Goal: Information Seeking & Learning: Learn about a topic

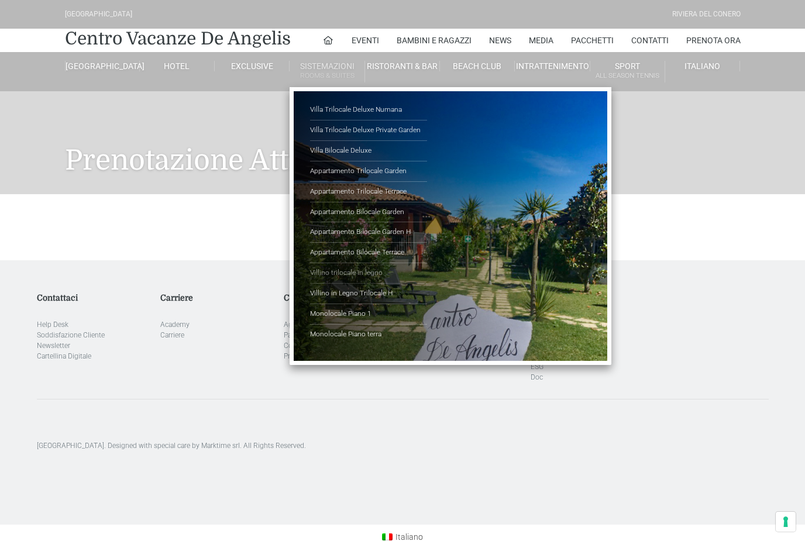
click at [398, 267] on link "Villino trilocale in legno" at bounding box center [368, 273] width 117 height 20
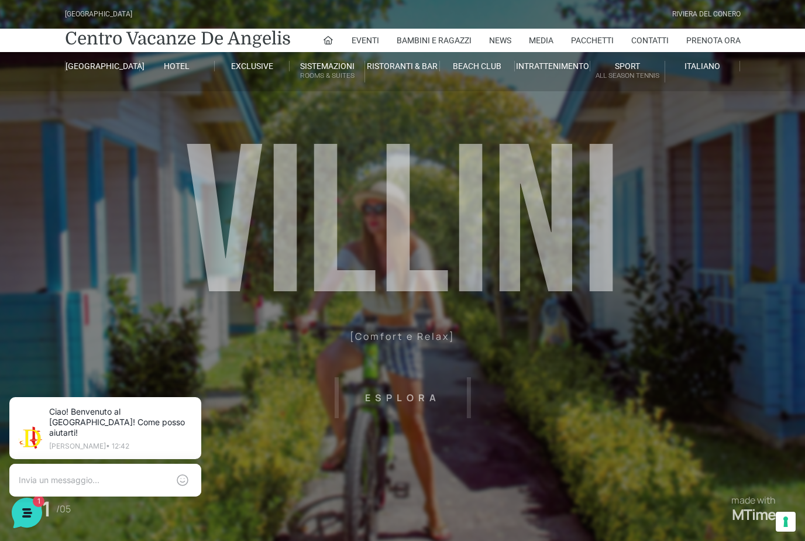
click at [391, 397] on header "Villaggio Hotel Resort Riviera Del Conero Centro Vacanze De Angelis Eventi Miss…" at bounding box center [402, 263] width 805 height 527
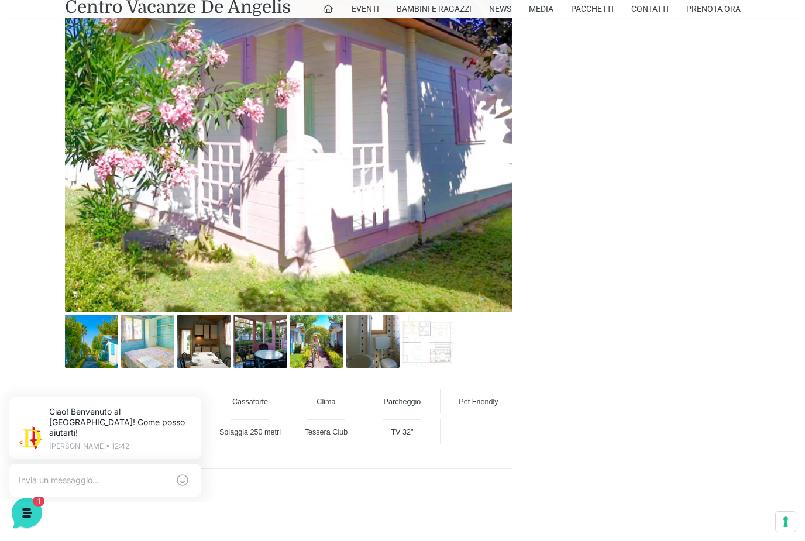
scroll to position [744, 0]
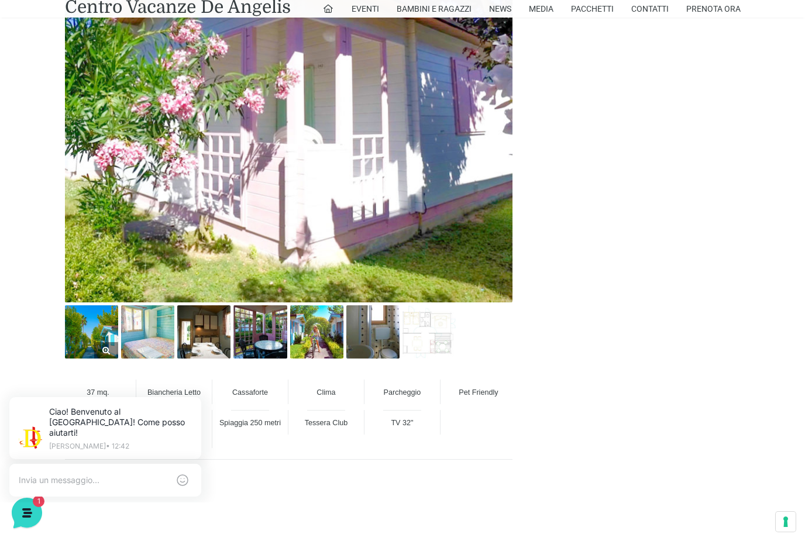
click at [90, 329] on img at bounding box center [91, 331] width 53 height 53
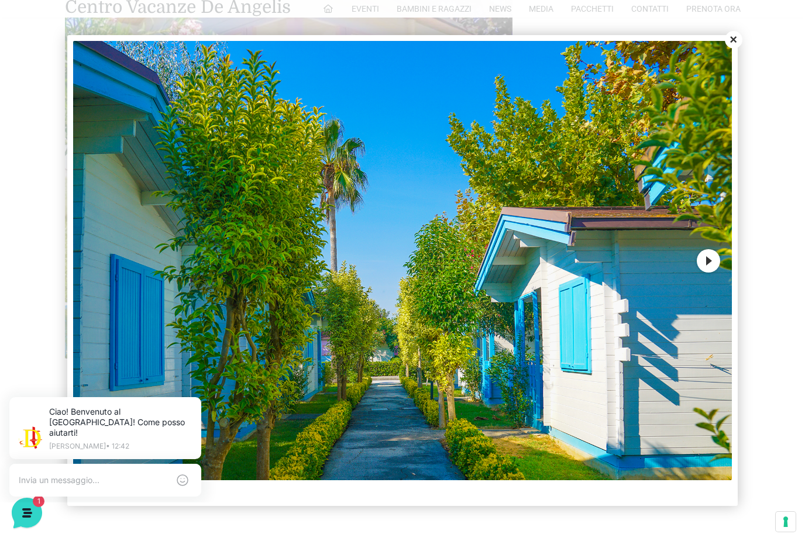
scroll to position [747, 0]
click at [714, 273] on button "Next" at bounding box center [708, 260] width 23 height 23
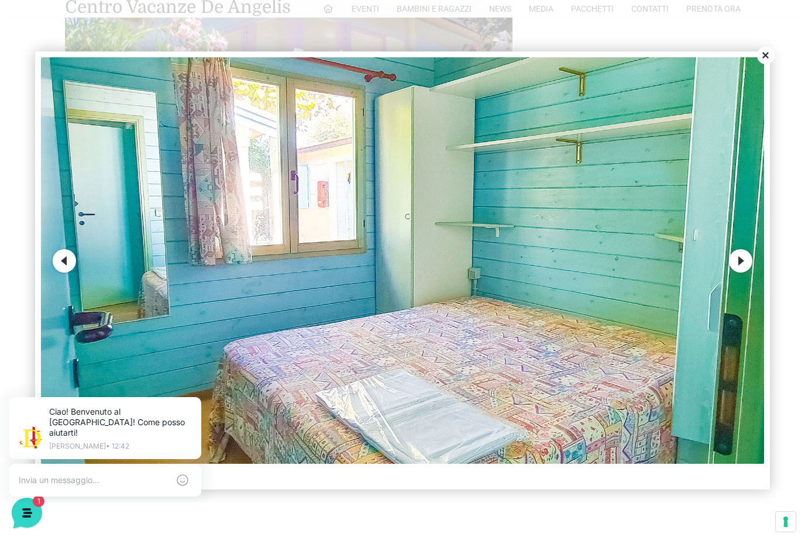
scroll to position [0, 0]
click at [739, 273] on button "Next" at bounding box center [740, 260] width 23 height 23
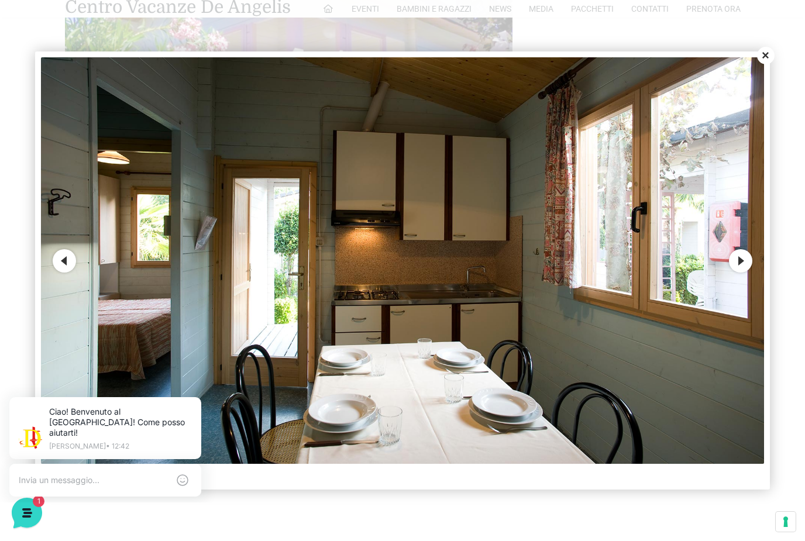
click at [751, 273] on button "Next" at bounding box center [740, 260] width 23 height 23
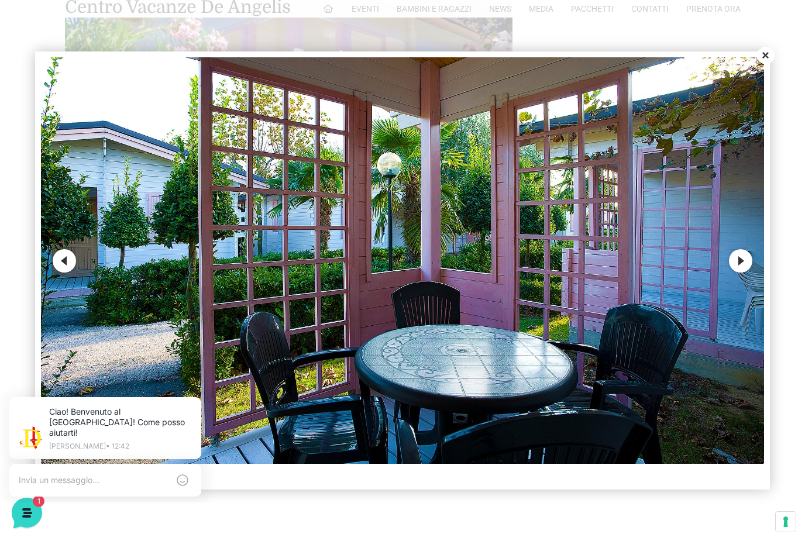
click at [743, 273] on button "Next" at bounding box center [740, 260] width 23 height 23
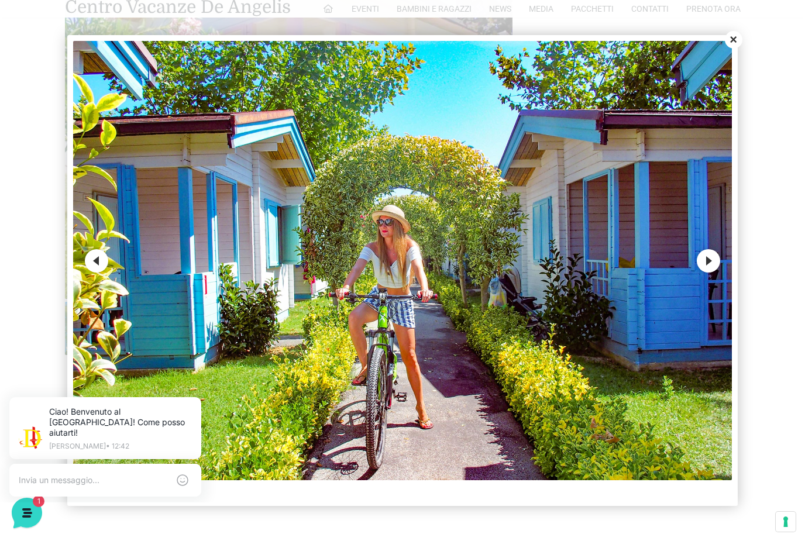
click at [706, 273] on button "Next" at bounding box center [708, 260] width 23 height 23
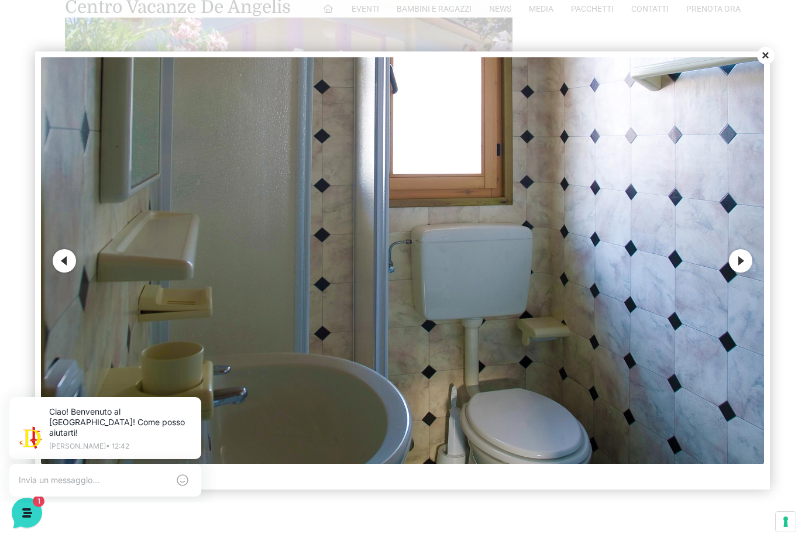
click at [736, 273] on button "Next" at bounding box center [740, 260] width 23 height 23
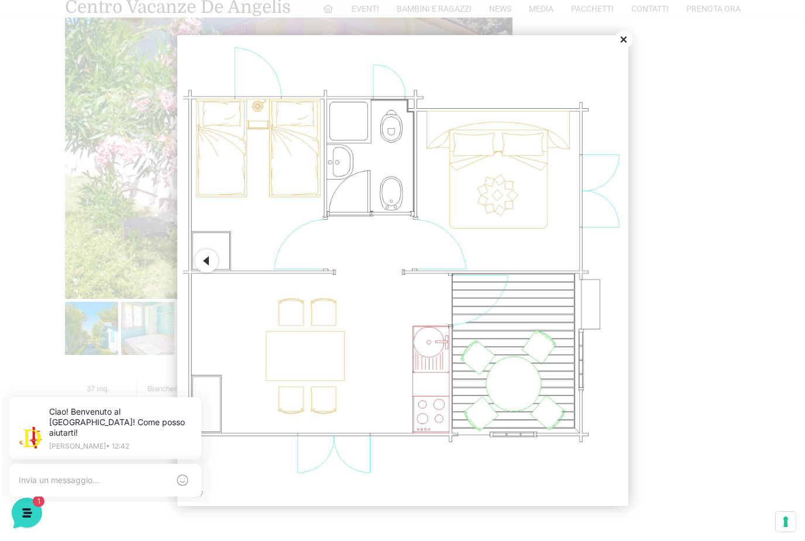
click at [623, 49] on button "Close" at bounding box center [624, 40] width 18 height 18
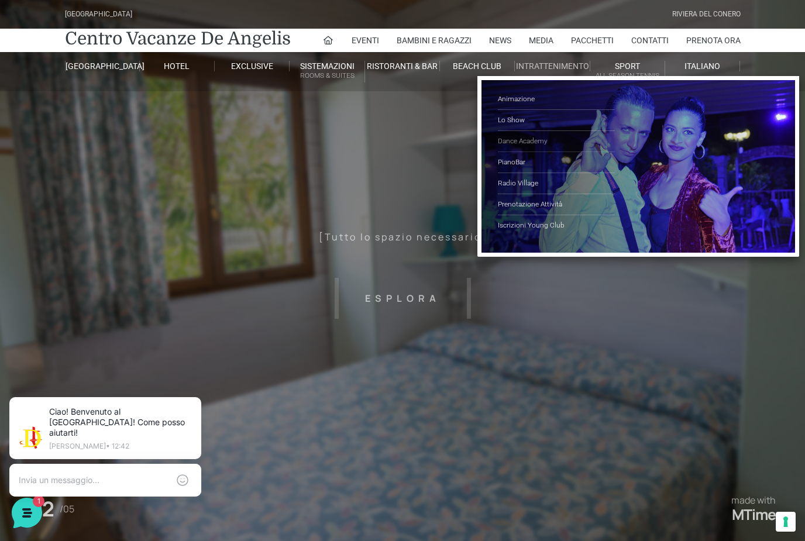
click at [553, 136] on link "Dance Academy" at bounding box center [556, 141] width 117 height 21
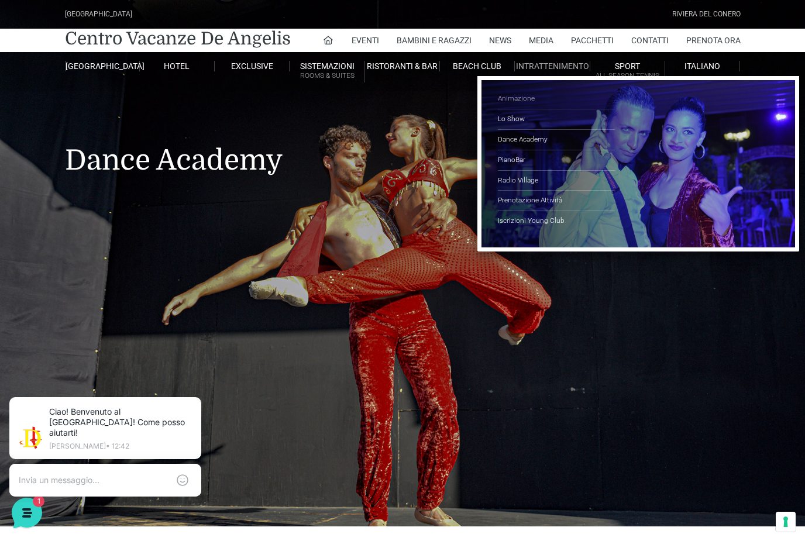
click at [538, 95] on link "Animazione" at bounding box center [556, 99] width 117 height 20
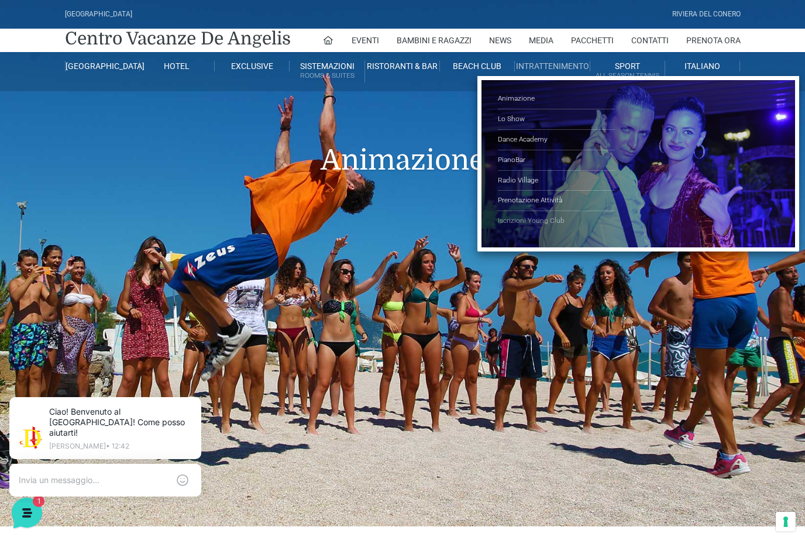
click at [571, 218] on link "Iscrizioni Young Club" at bounding box center [556, 221] width 117 height 20
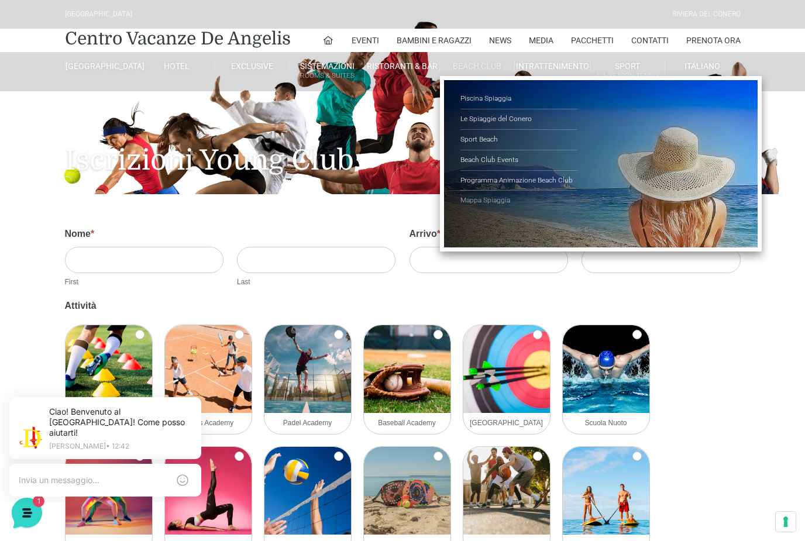
click at [503, 202] on link "Mappa Spiaggia" at bounding box center [518, 201] width 117 height 20
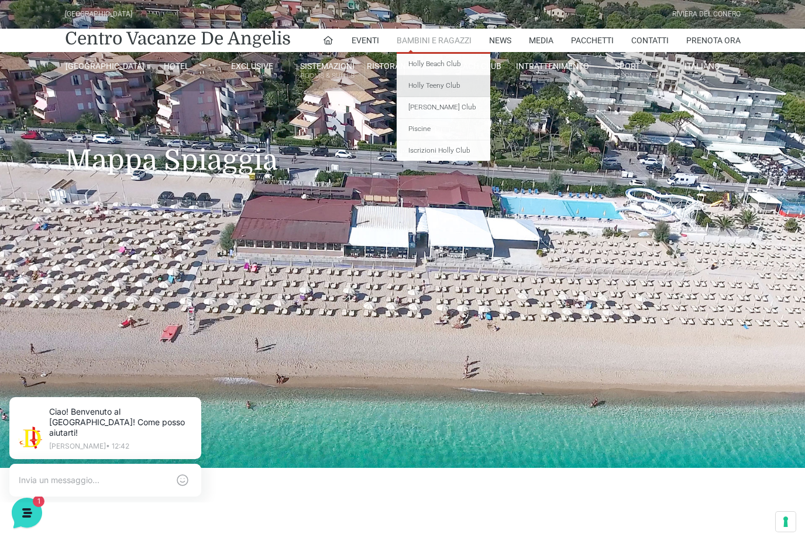
click at [471, 89] on link "Holly Teeny Club" at bounding box center [444, 86] width 94 height 22
click at [458, 63] on link "Holly Beach Club" at bounding box center [444, 65] width 94 height 22
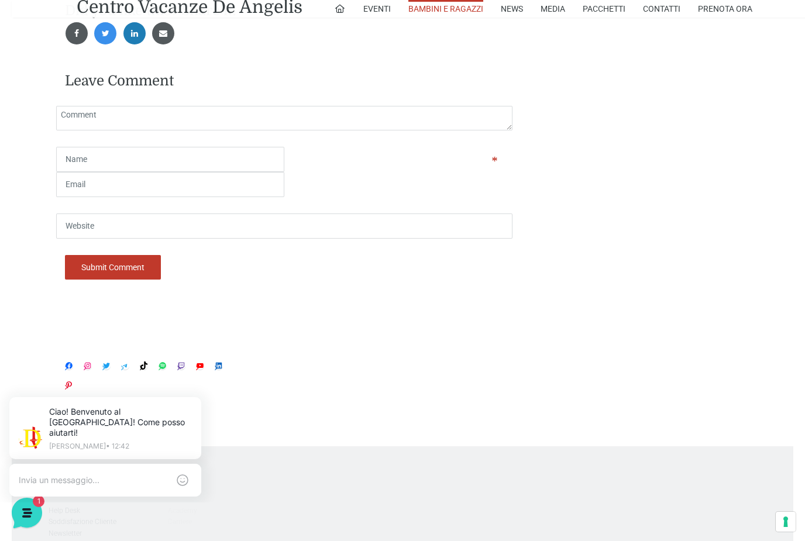
scroll to position [1889, 0]
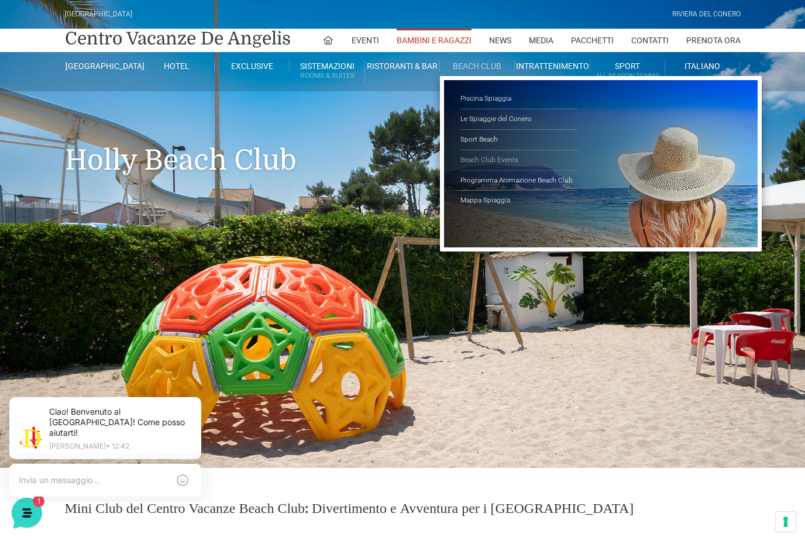
click at [520, 157] on link "Beach Club Events" at bounding box center [518, 160] width 117 height 20
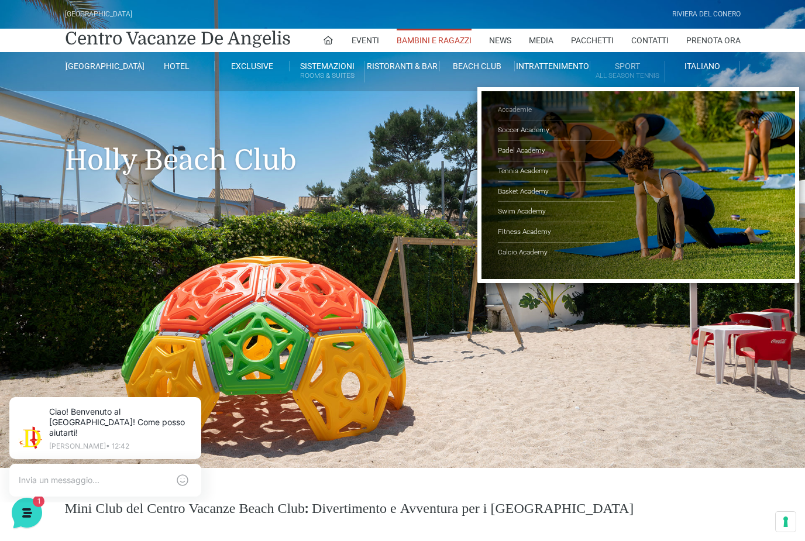
click at [528, 112] on link "Accademie" at bounding box center [556, 110] width 117 height 20
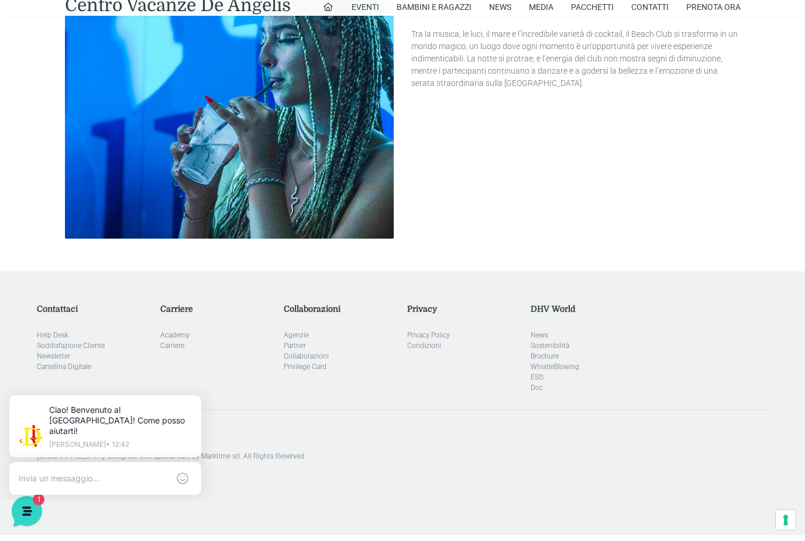
scroll to position [1620, 0]
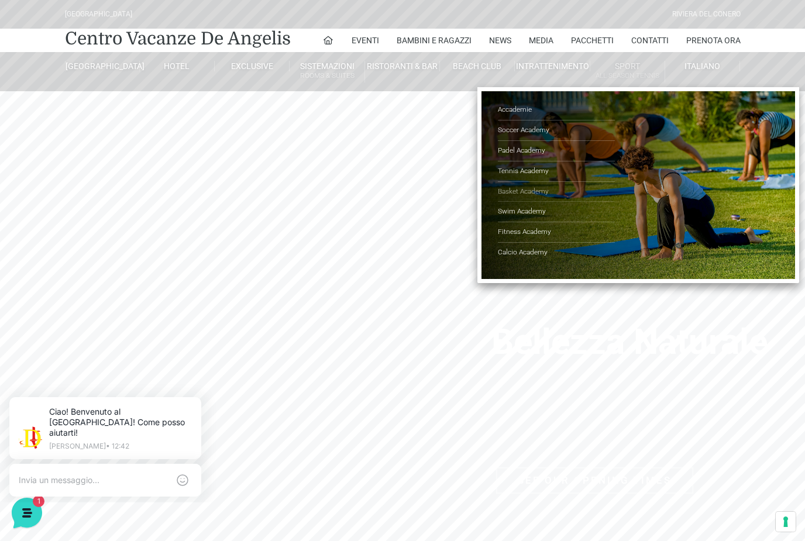
click at [553, 192] on link "Basket Academy" at bounding box center [556, 192] width 117 height 20
click at [539, 169] on link "Tennis Academy" at bounding box center [556, 171] width 117 height 20
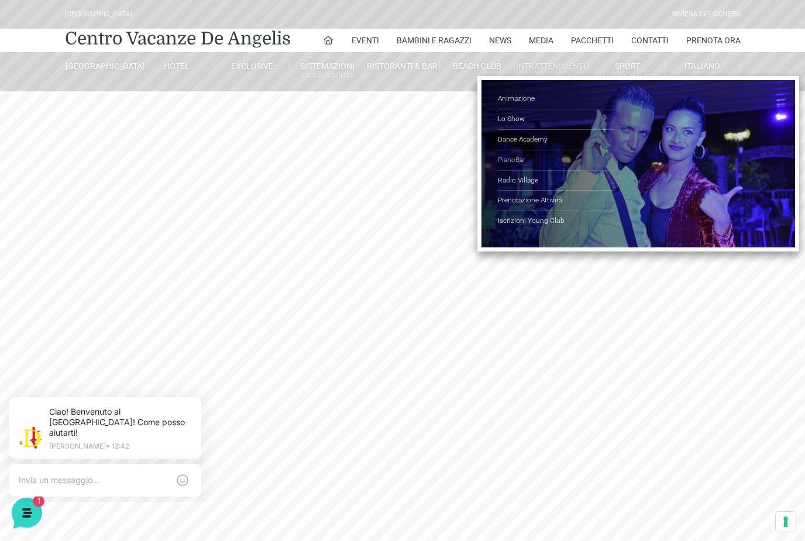
click at [538, 157] on link "PianoBar" at bounding box center [556, 160] width 117 height 20
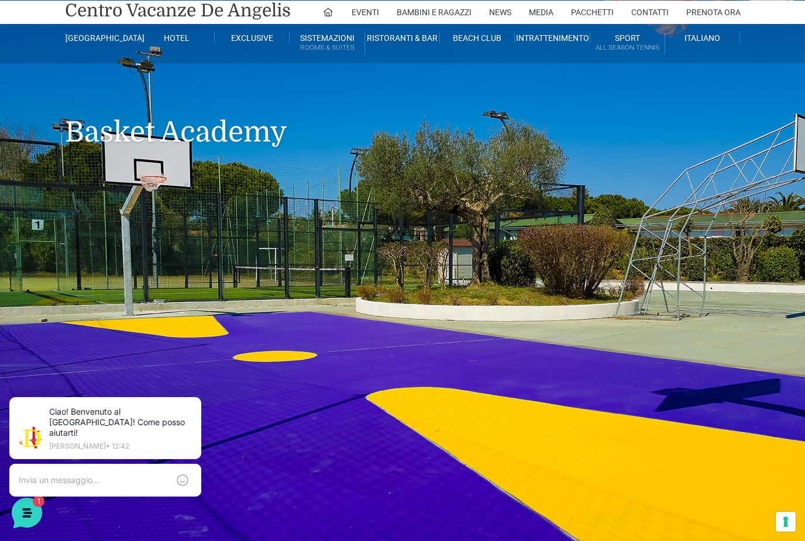
scroll to position [24, 0]
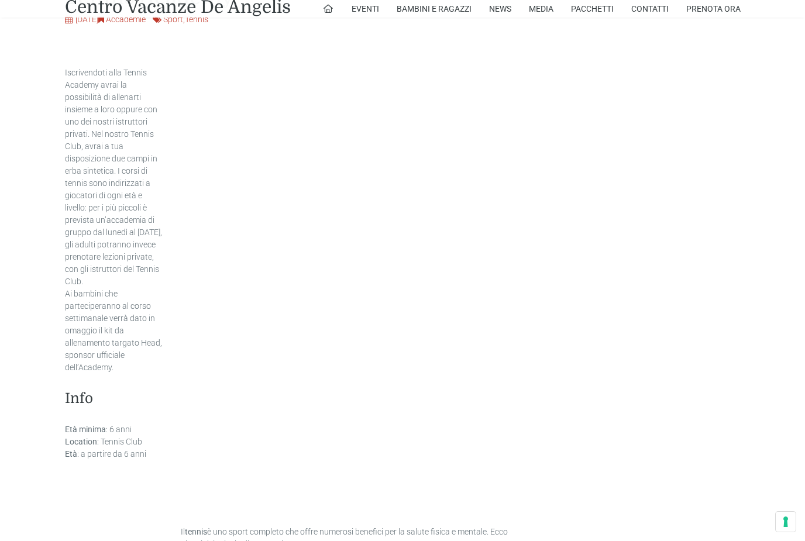
scroll to position [628, 0]
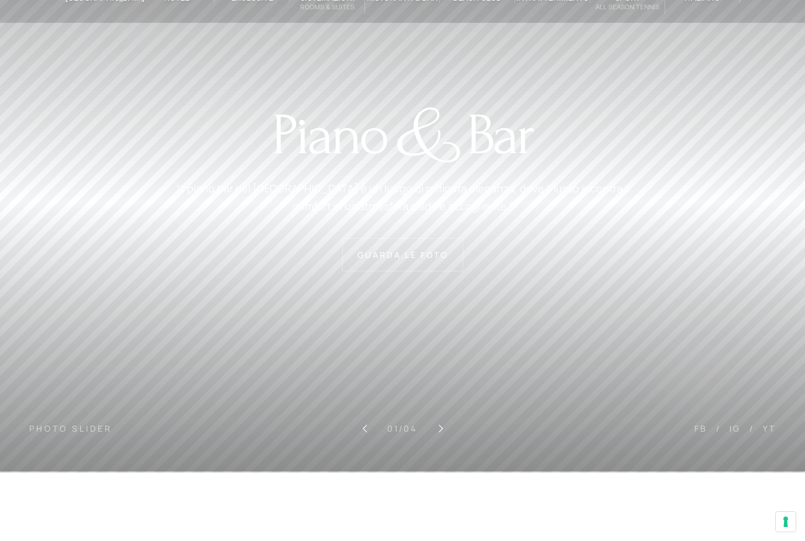
scroll to position [57, 0]
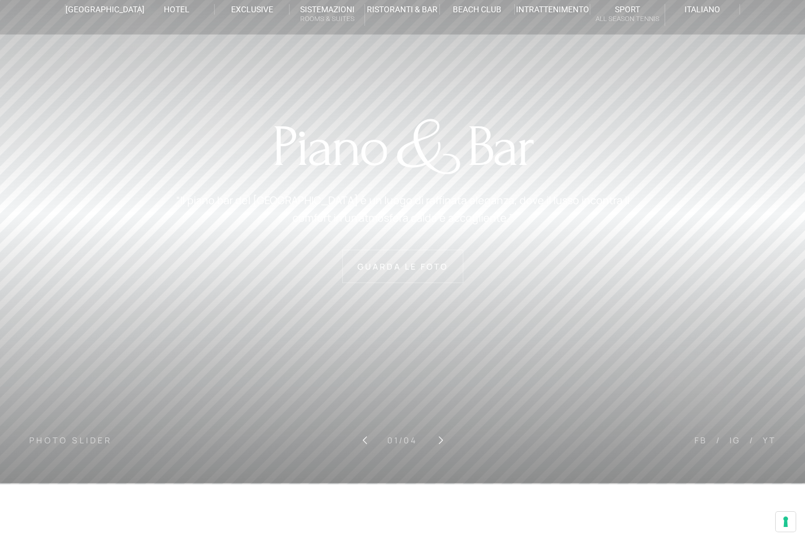
click at [435, 275] on header "[GEOGRAPHIC_DATA] [GEOGRAPHIC_DATA] Centro Vacanze [GEOGRAPHIC_DATA] Eventi Mis…" at bounding box center [402, 177] width 805 height 468
click at [443, 438] on sr7-arrow at bounding box center [440, 440] width 29 height 29
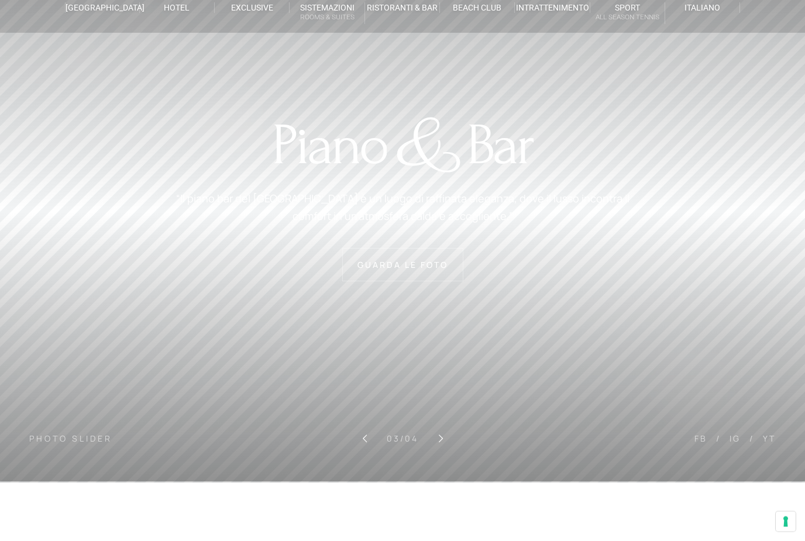
scroll to position [61, 0]
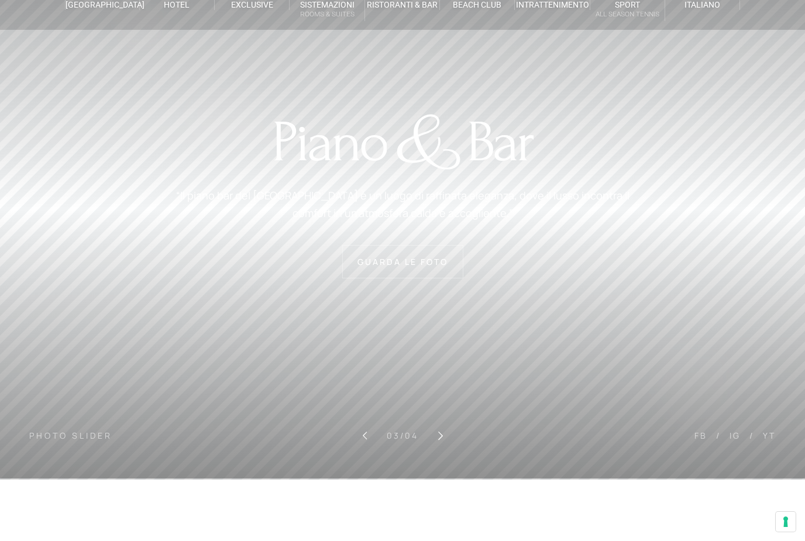
click at [443, 428] on sr7-arrow at bounding box center [440, 435] width 29 height 29
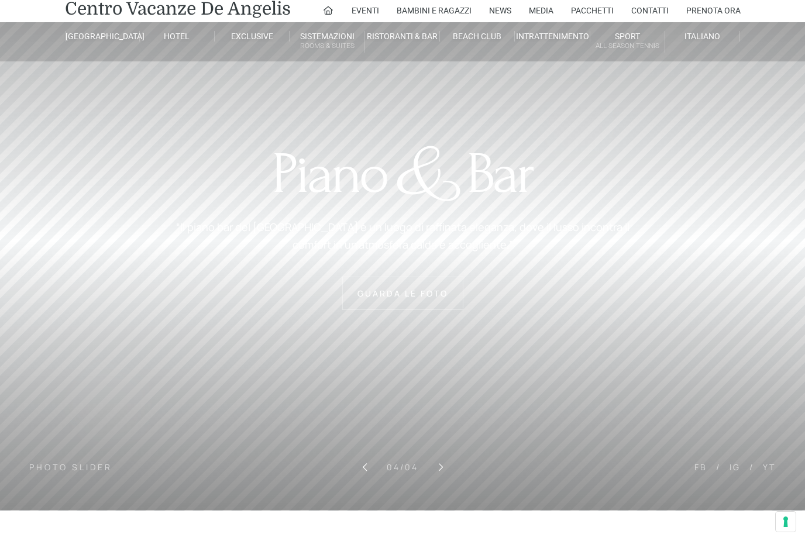
scroll to position [0, 0]
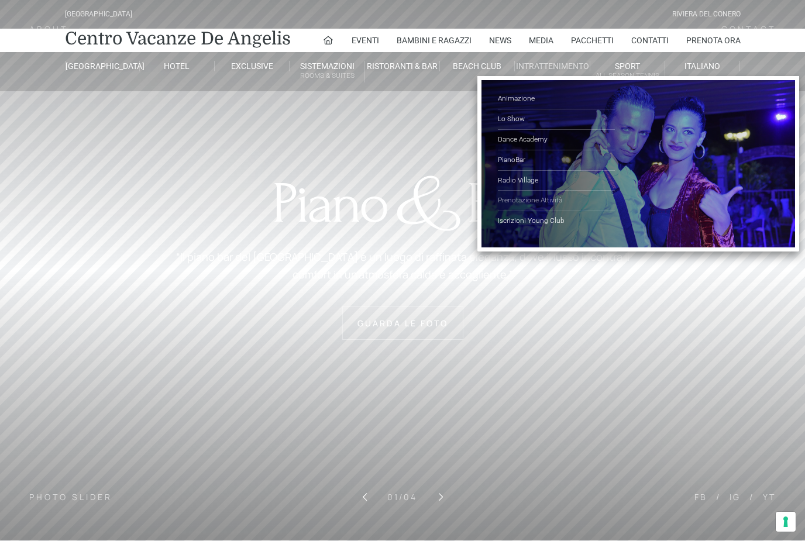
click at [563, 199] on link "Prenotazione Attività" at bounding box center [556, 201] width 117 height 20
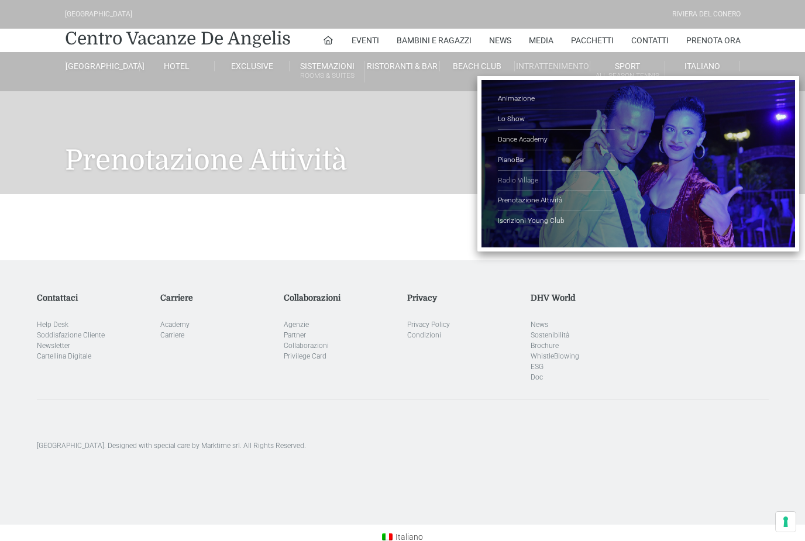
click at [537, 174] on link "Radio Village" at bounding box center [556, 181] width 117 height 20
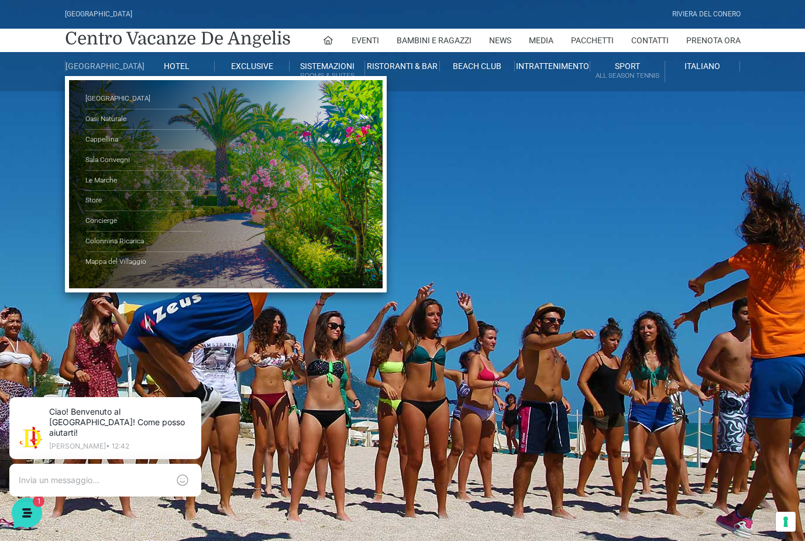
click at [68, 283] on ul "Parco Piscine Oasi Naturale Cappellina Sala Convegni Le Marche Store Concierge …" at bounding box center [226, 184] width 322 height 216
click at [90, 109] on link "[GEOGRAPHIC_DATA]" at bounding box center [143, 99] width 117 height 20
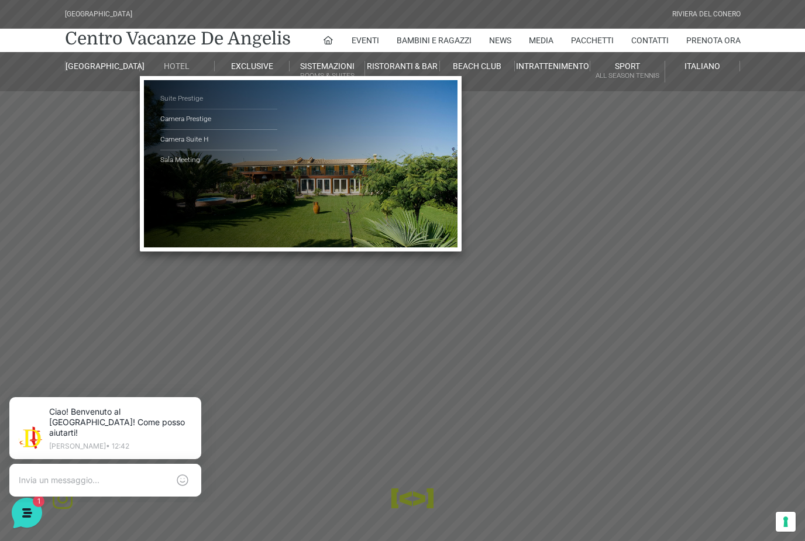
click at [171, 93] on link "Suite Prestige" at bounding box center [218, 99] width 117 height 20
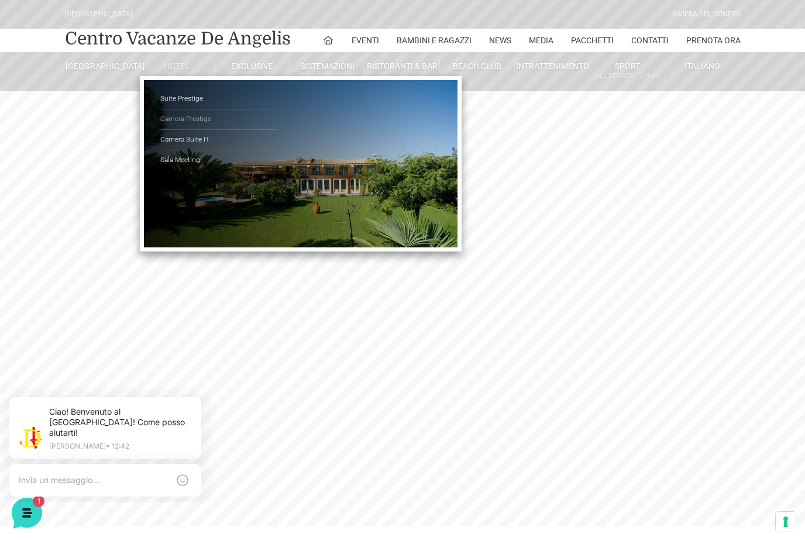
click at [170, 120] on link "Camera Prestige" at bounding box center [218, 119] width 117 height 20
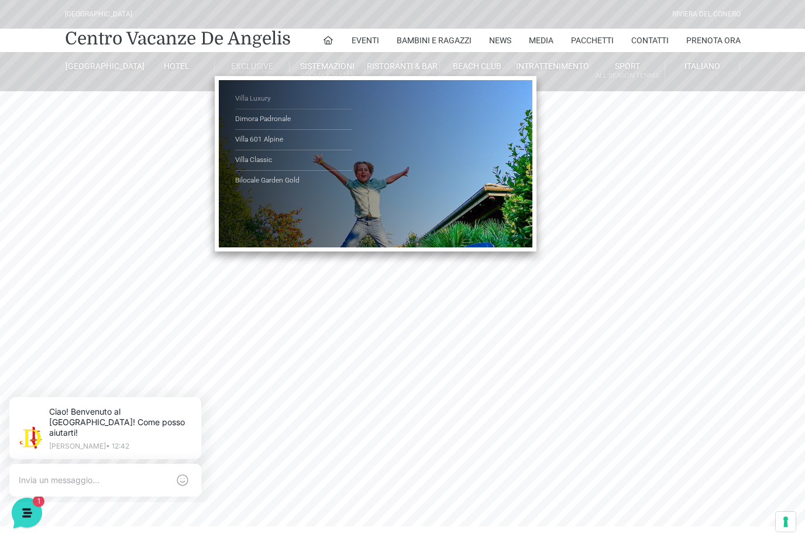
click at [247, 97] on link "Villa Luxury" at bounding box center [293, 99] width 117 height 20
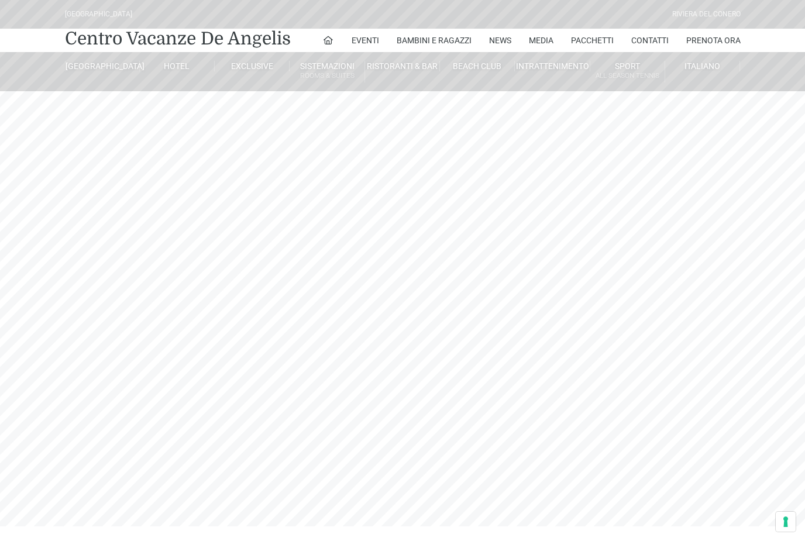
scroll to position [1, 0]
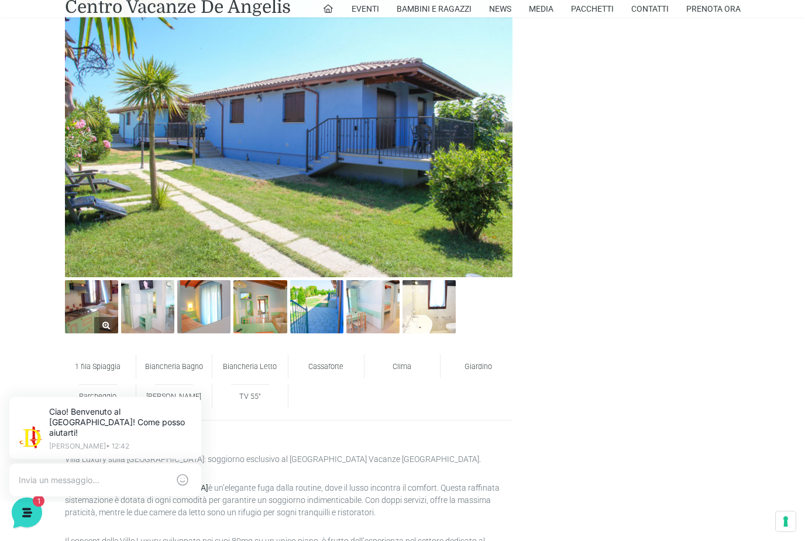
click at [101, 295] on img at bounding box center [91, 307] width 53 height 53
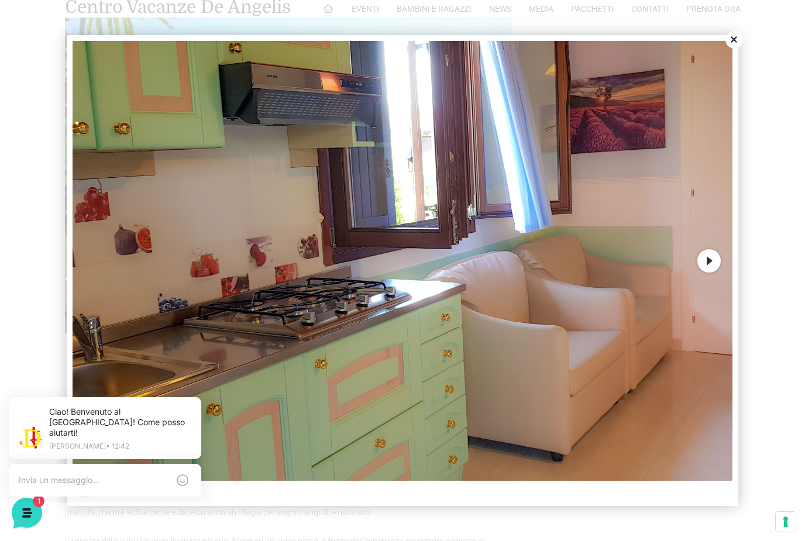
scroll to position [630, 0]
click at [717, 273] on button "Next" at bounding box center [708, 260] width 23 height 23
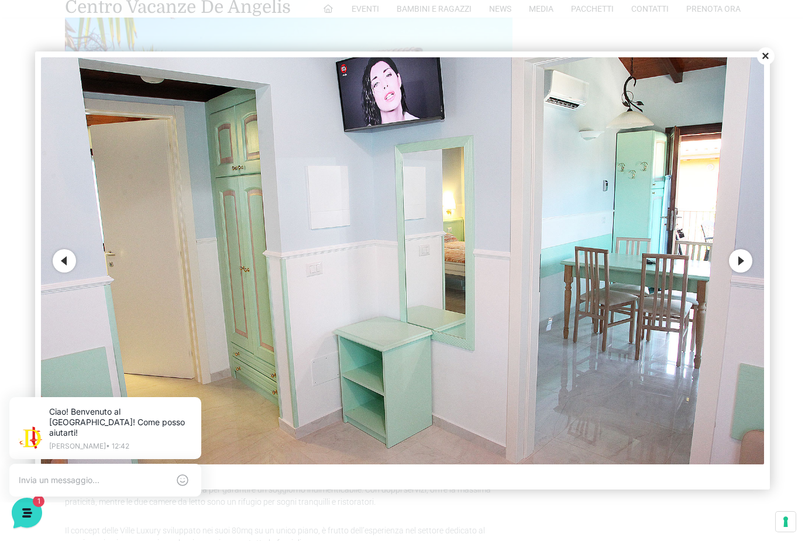
scroll to position [0, 0]
click at [744, 273] on button "Next" at bounding box center [740, 260] width 23 height 23
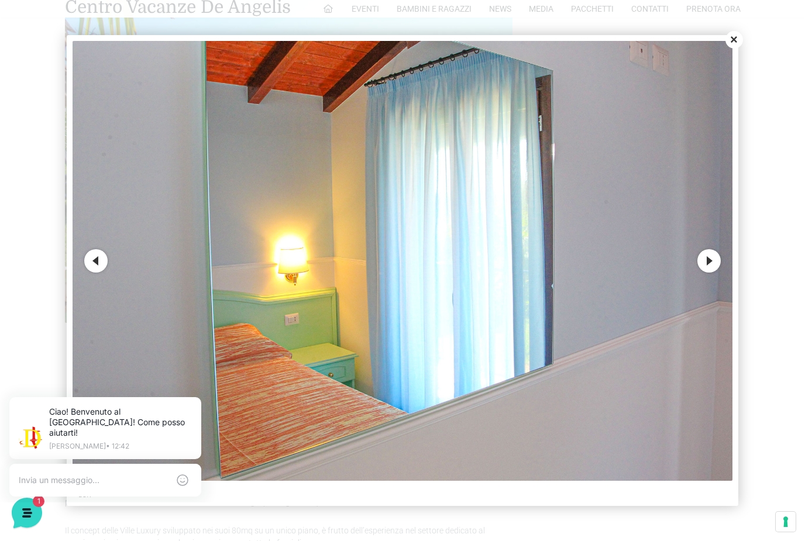
click at [715, 273] on button "Next" at bounding box center [708, 260] width 23 height 23
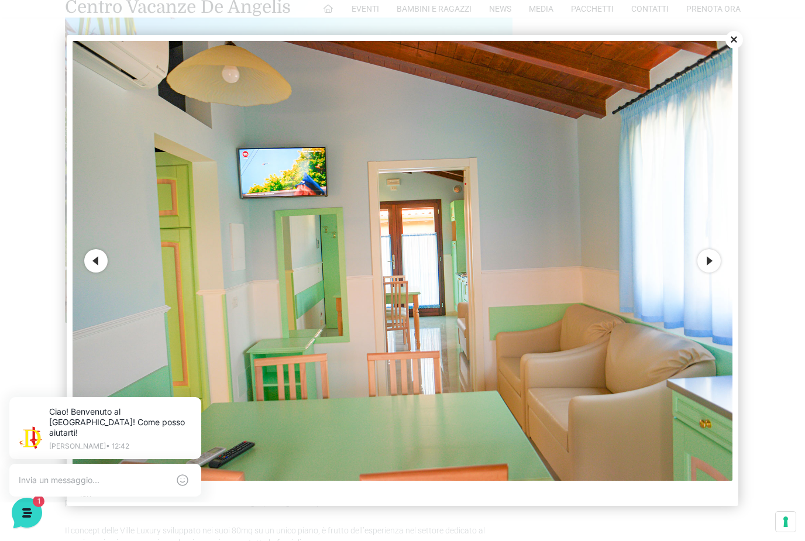
click at [711, 273] on button "Next" at bounding box center [708, 260] width 23 height 23
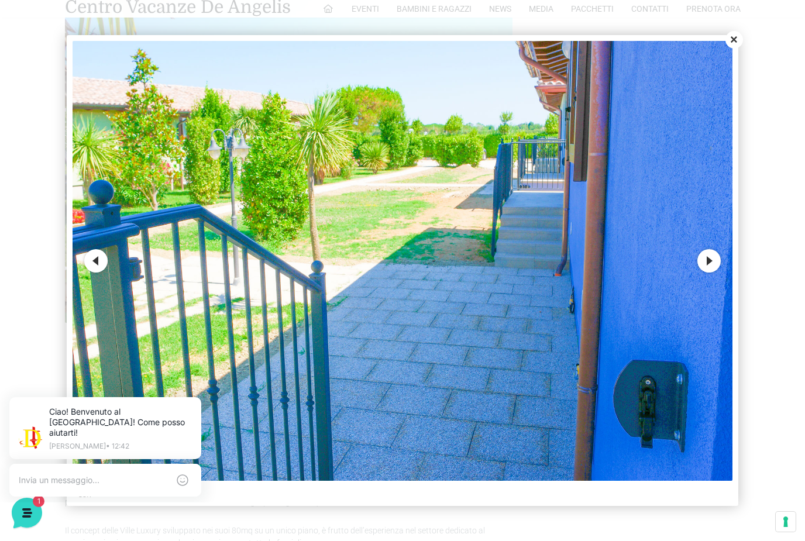
click at [713, 273] on button "Next" at bounding box center [708, 260] width 23 height 23
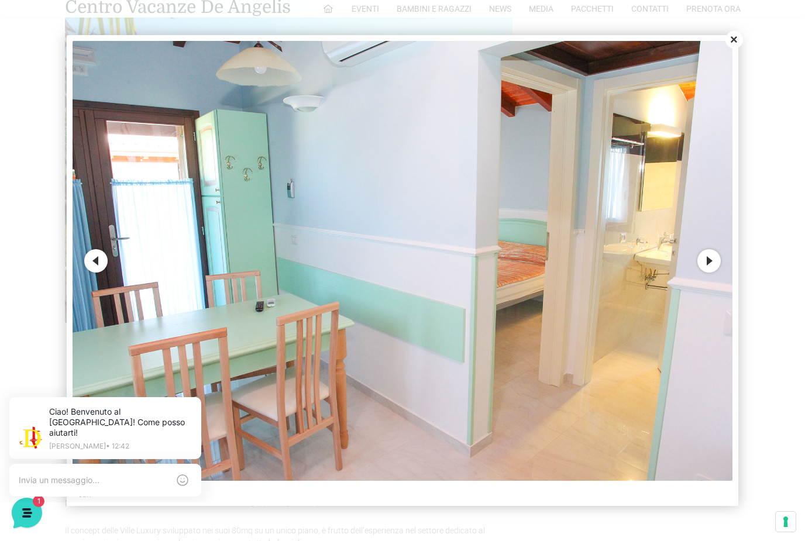
click at [707, 273] on button "Next" at bounding box center [708, 260] width 23 height 23
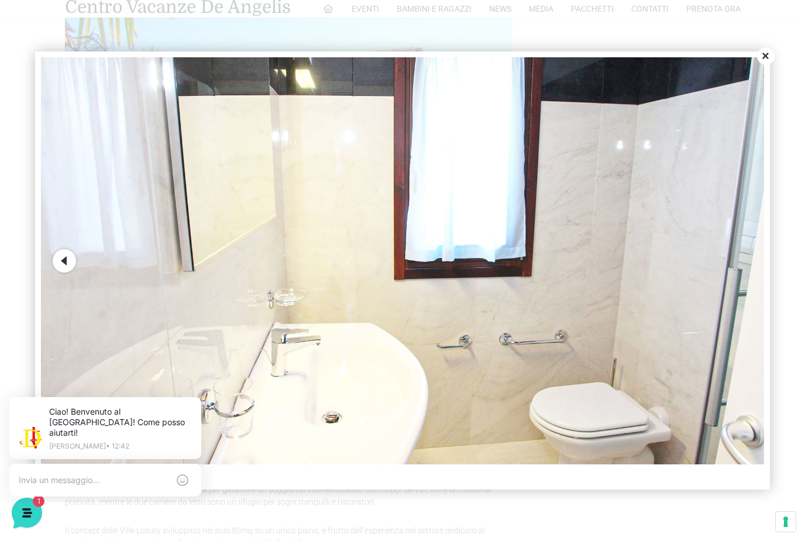
click at [771, 65] on button "Close" at bounding box center [766, 56] width 18 height 18
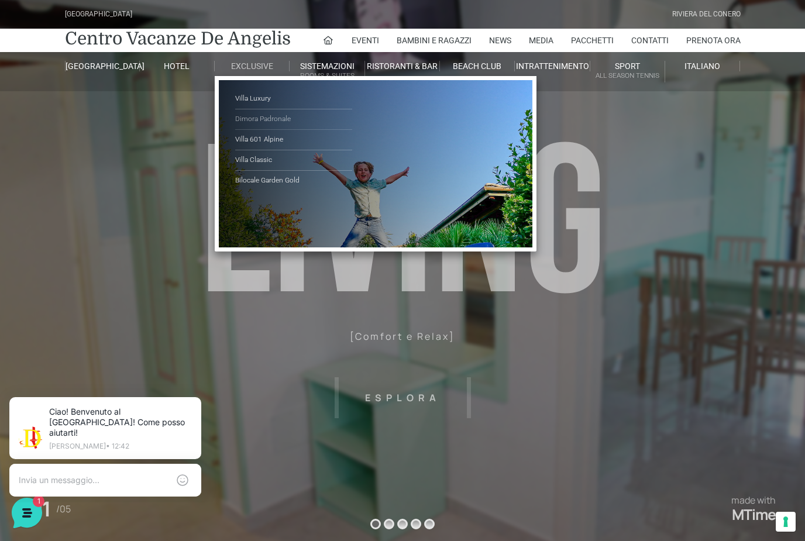
click at [245, 123] on link "Dimora Padronale" at bounding box center [293, 119] width 117 height 20
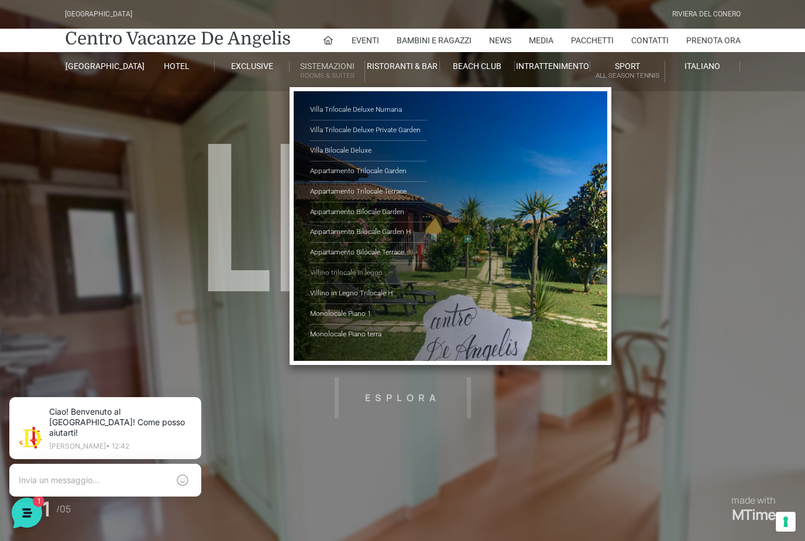
click at [320, 278] on link "Villino trilocale in legno" at bounding box center [368, 273] width 117 height 20
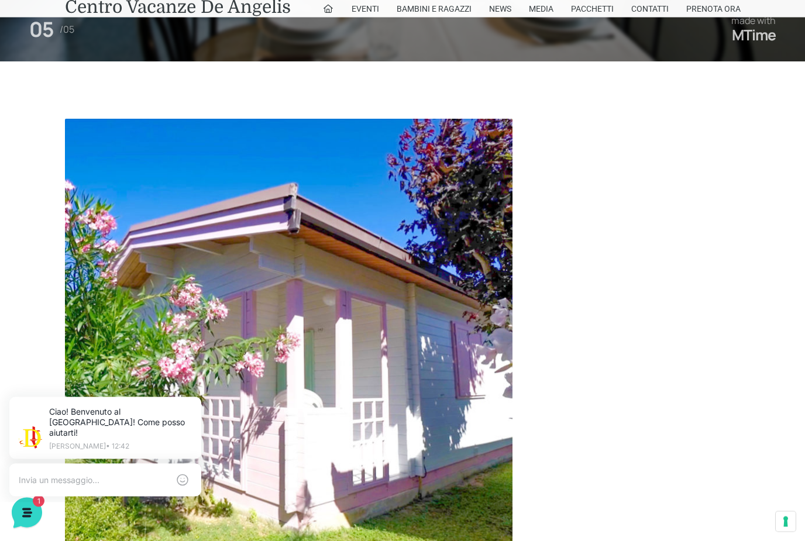
scroll to position [1092, 0]
